Goal: Register for event/course

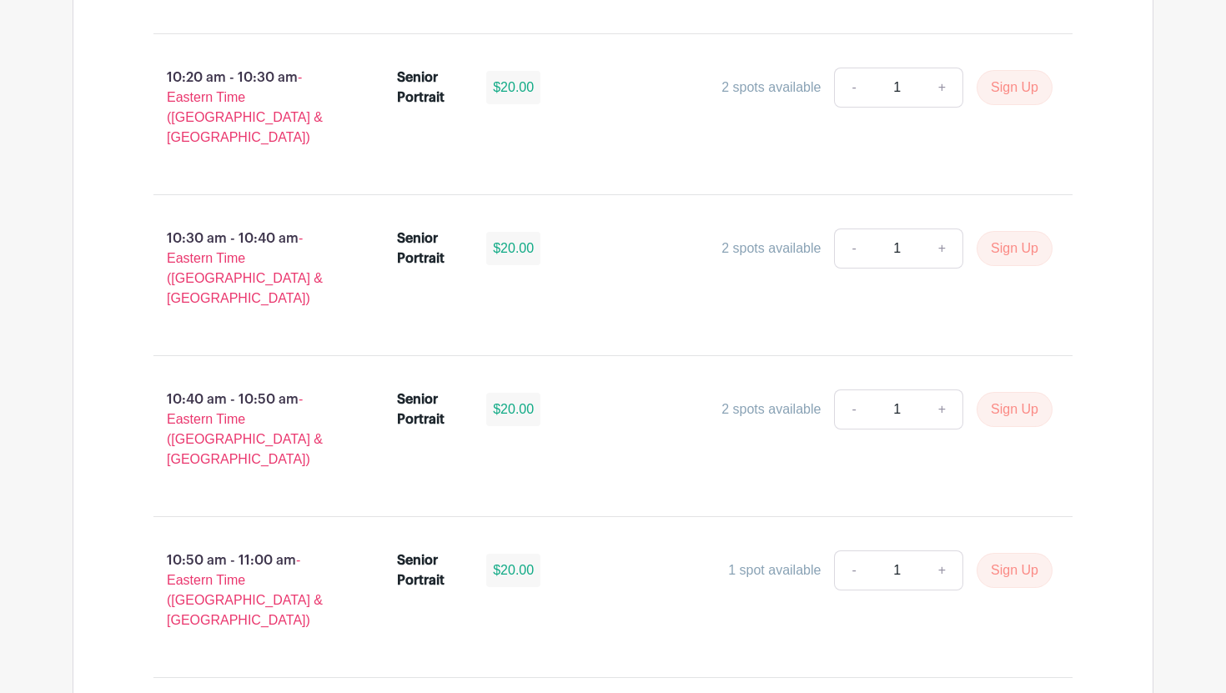
scroll to position [3450, 0]
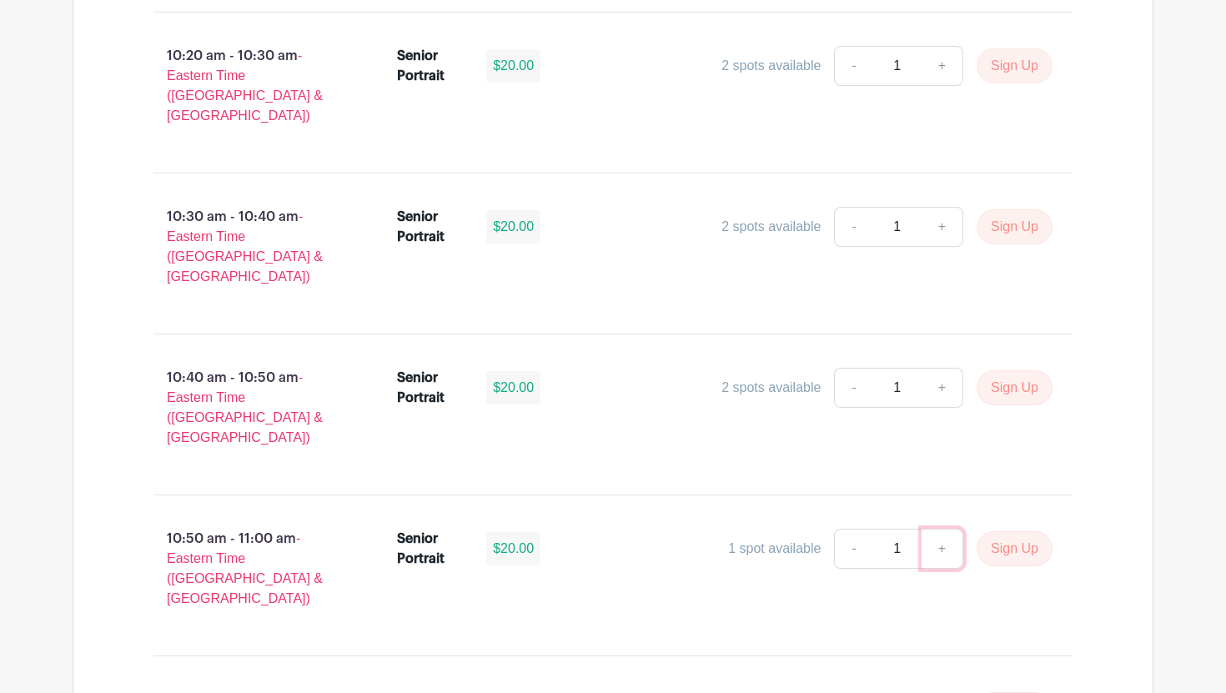
click at [946, 529] on link "+" at bounding box center [942, 549] width 42 height 40
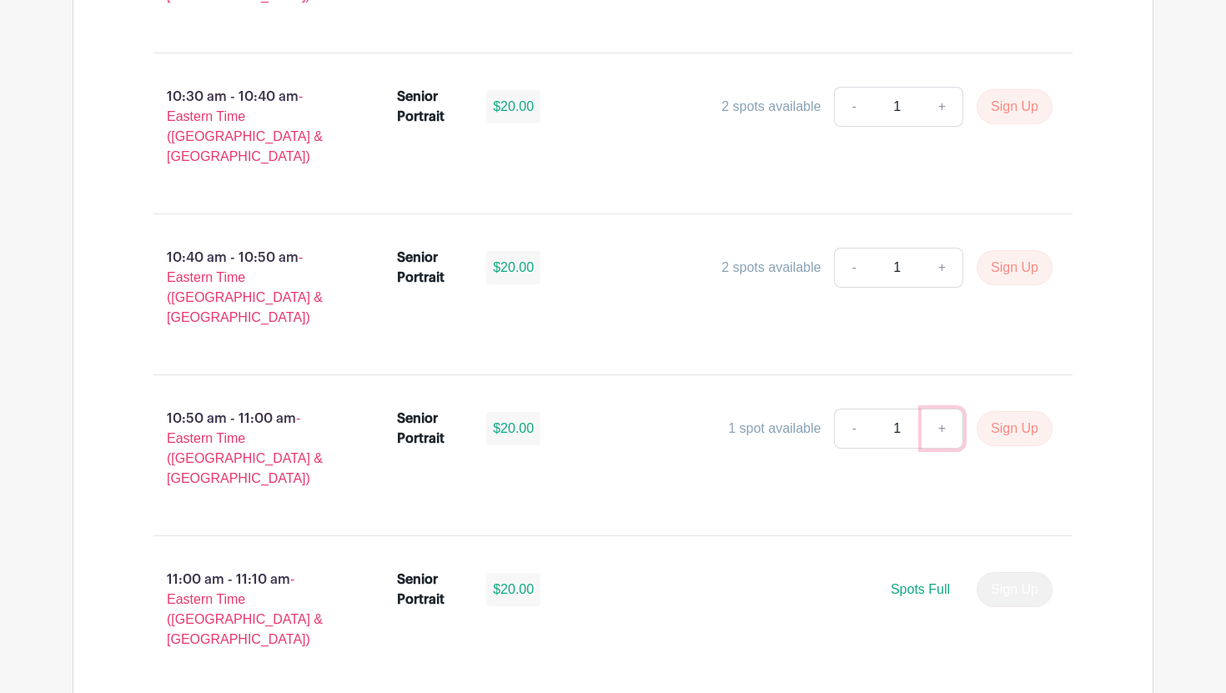
scroll to position [3572, 0]
click at [1017, 409] on button "Sign Up" at bounding box center [1014, 426] width 76 height 35
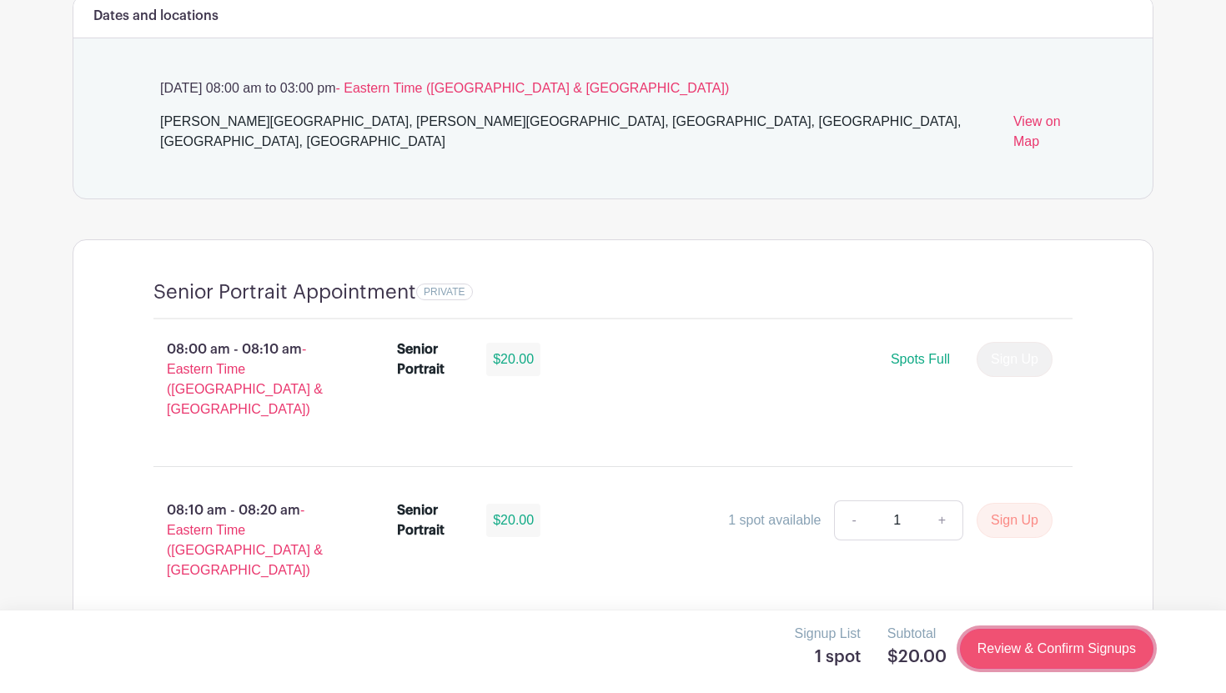
click at [1021, 640] on link "Review & Confirm Signups" at bounding box center [1056, 649] width 193 height 40
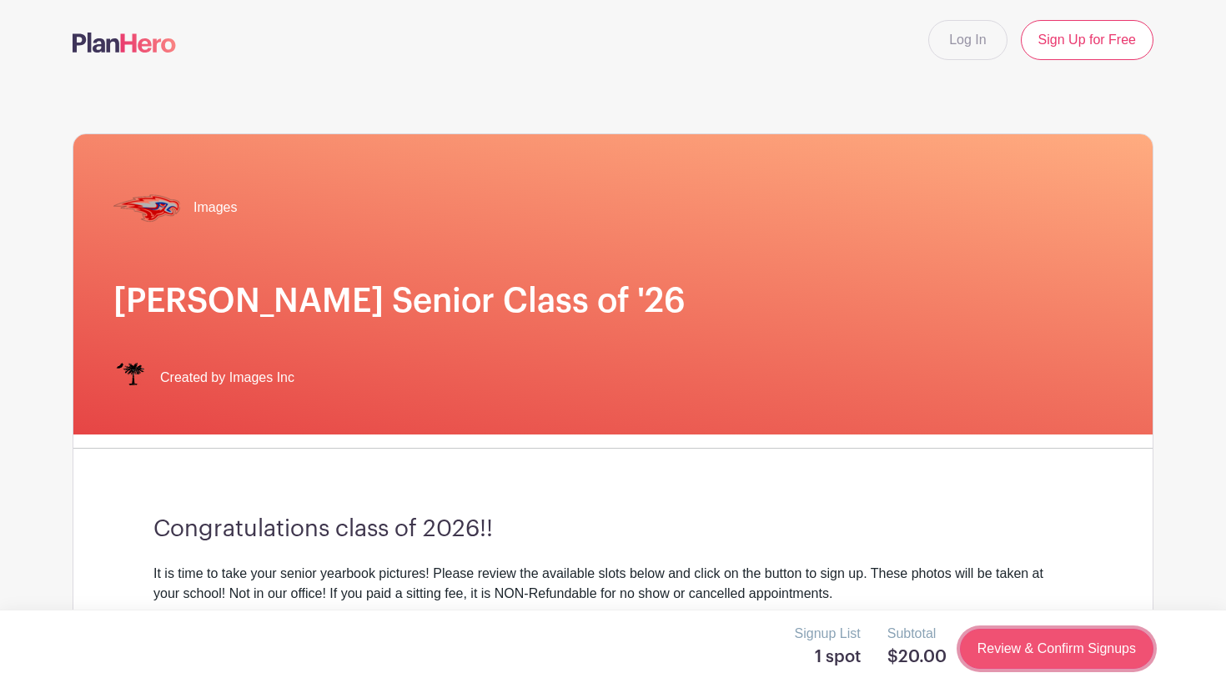
click at [991, 649] on link "Review & Confirm Signups" at bounding box center [1056, 649] width 193 height 40
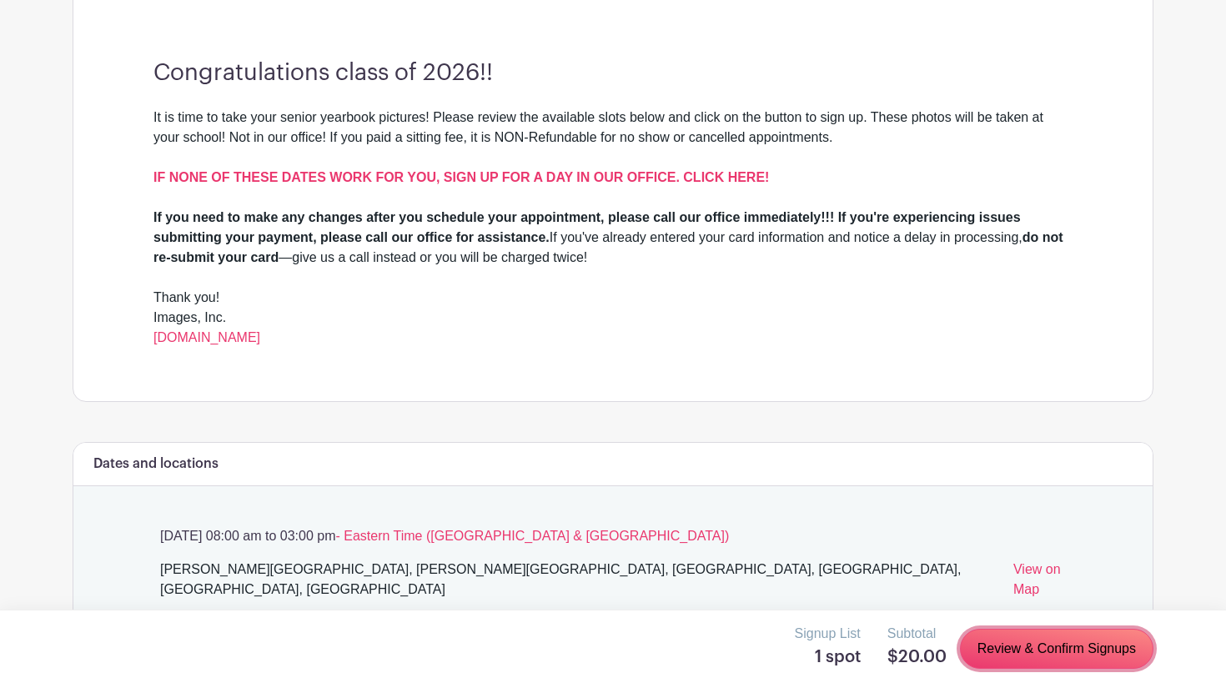
scroll to position [494, 0]
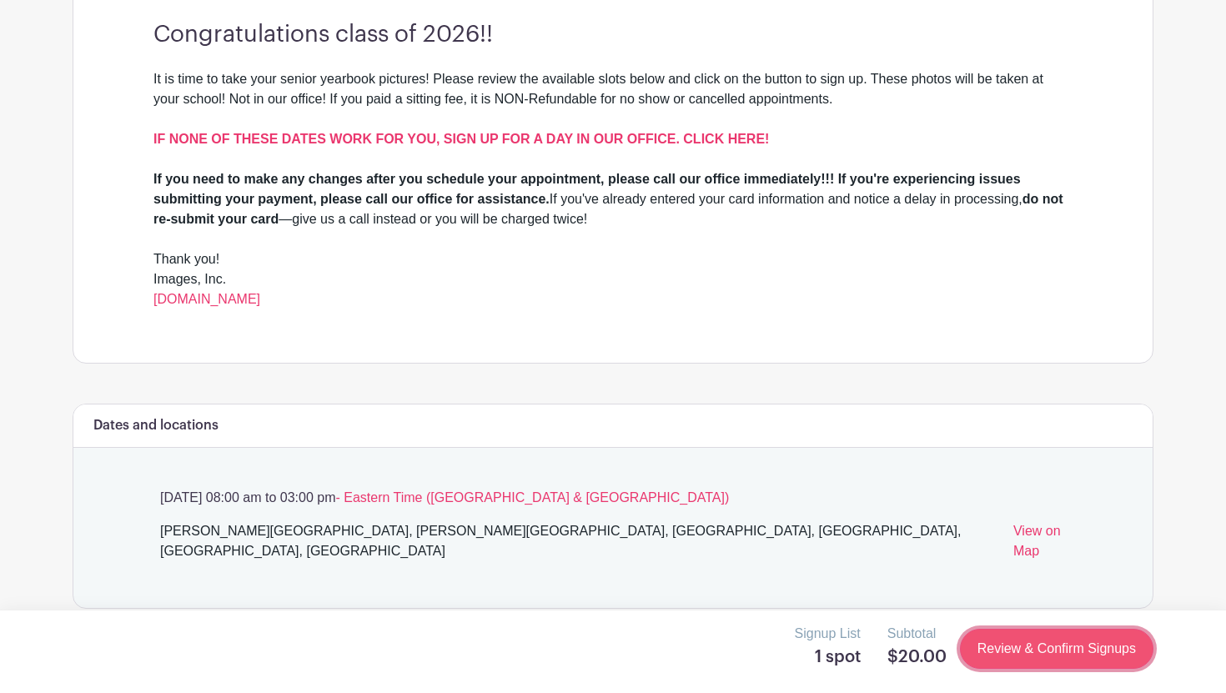
click at [1002, 649] on link "Review & Confirm Signups" at bounding box center [1056, 649] width 193 height 40
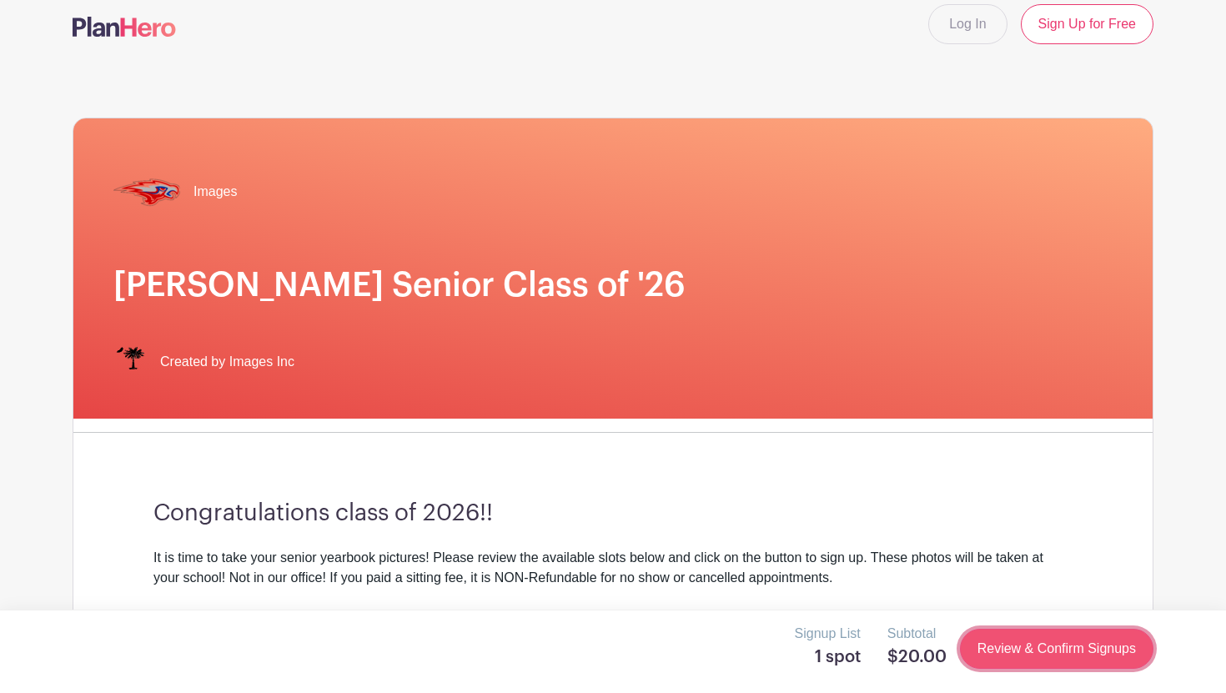
scroll to position [0, 0]
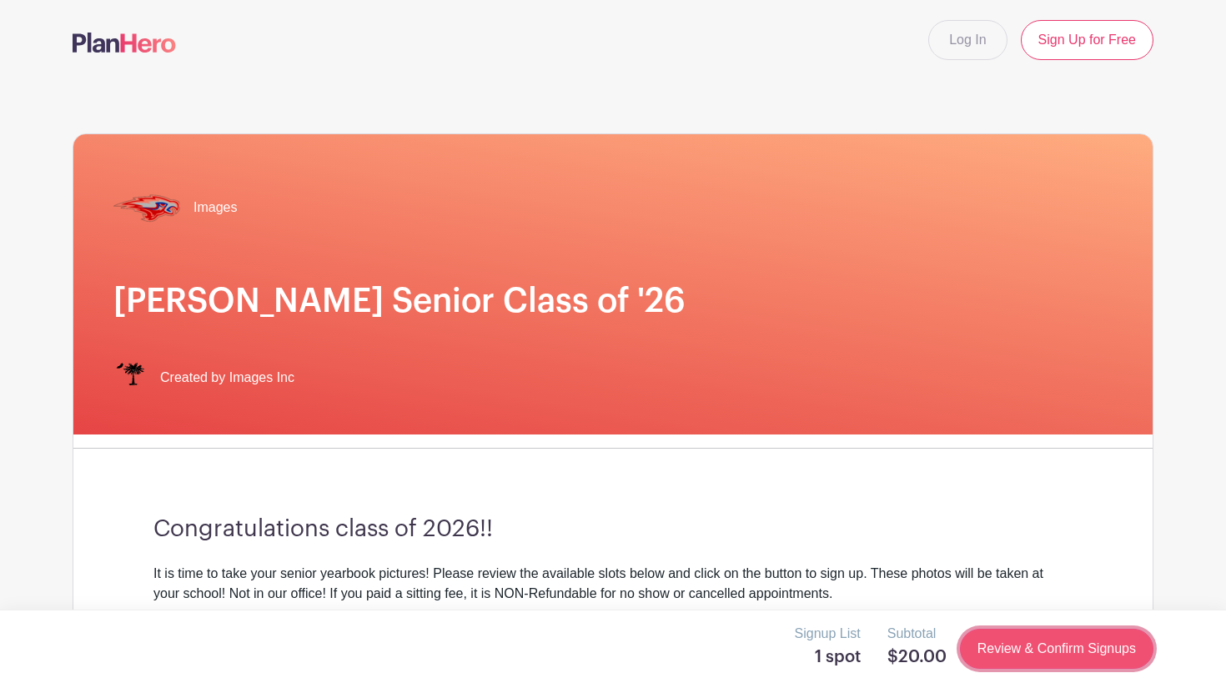
click at [1002, 649] on link "Review & Confirm Signups" at bounding box center [1056, 649] width 193 height 40
